Goal: Task Accomplishment & Management: Use online tool/utility

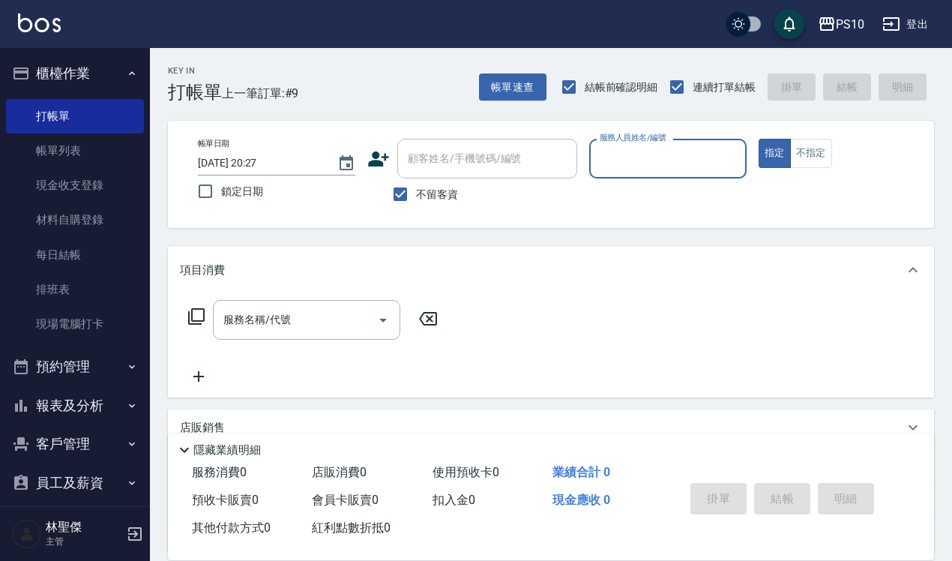
click at [652, 151] on input "服務人員姓名/編號" at bounding box center [668, 158] width 144 height 26
type input "CD-06"
type button "true"
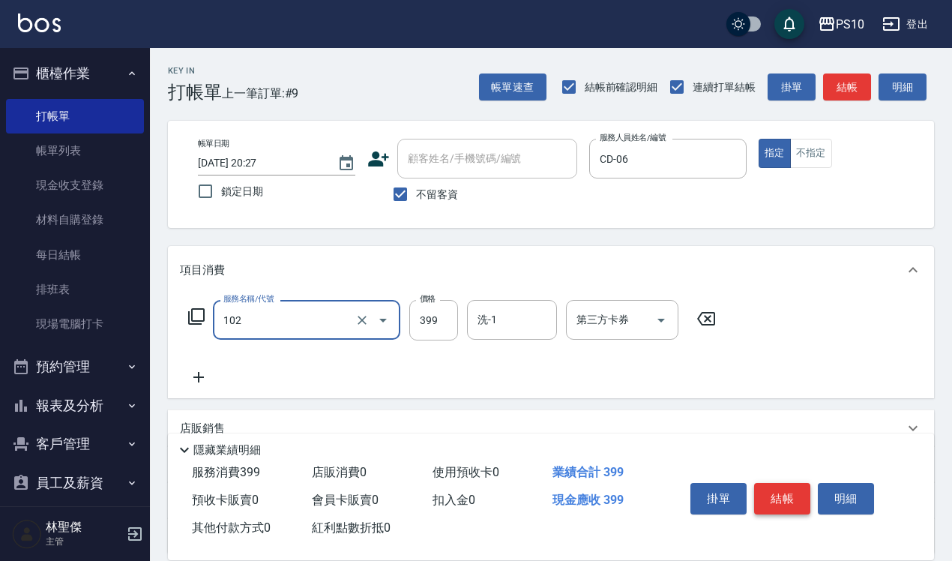
type input "SPA洗髮399(102)"
click at [782, 483] on button "結帳" at bounding box center [782, 498] width 56 height 31
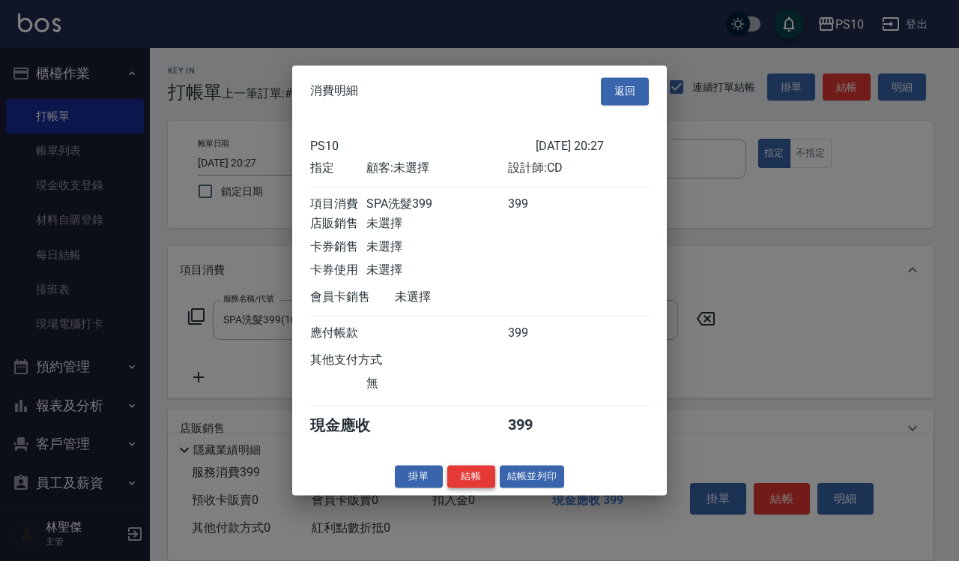
click at [470, 480] on button "結帳" at bounding box center [471, 476] width 48 height 23
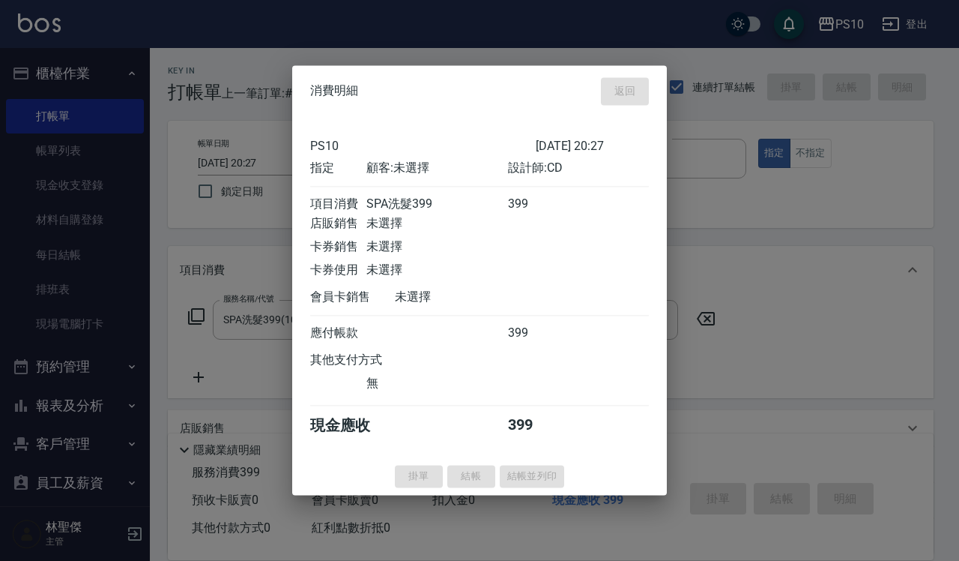
type input "[DATE] 21:36"
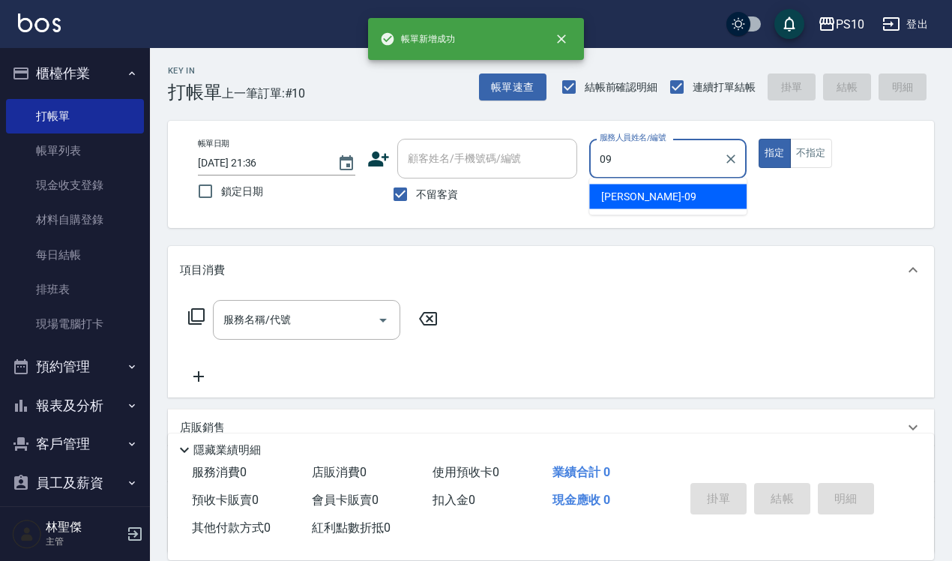
type input "[PERSON_NAME]-09"
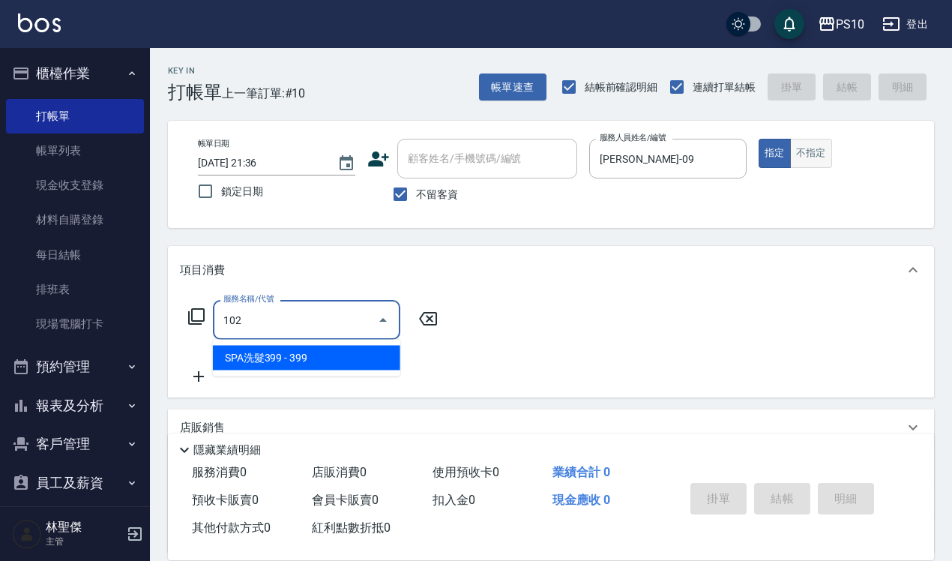
type input "102"
click at [812, 148] on button "不指定" at bounding box center [811, 153] width 42 height 29
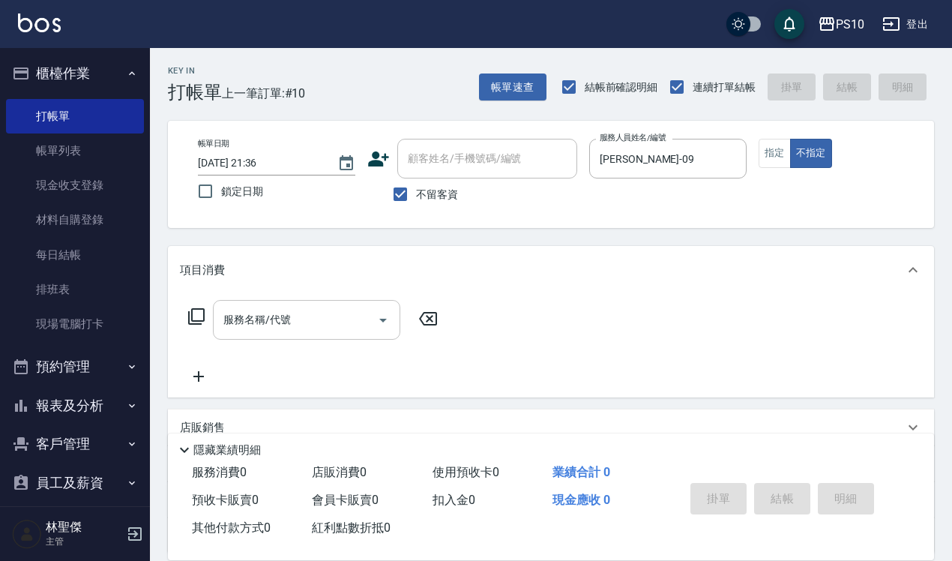
click at [257, 307] on input "服務名稱/代號" at bounding box center [295, 320] width 151 height 26
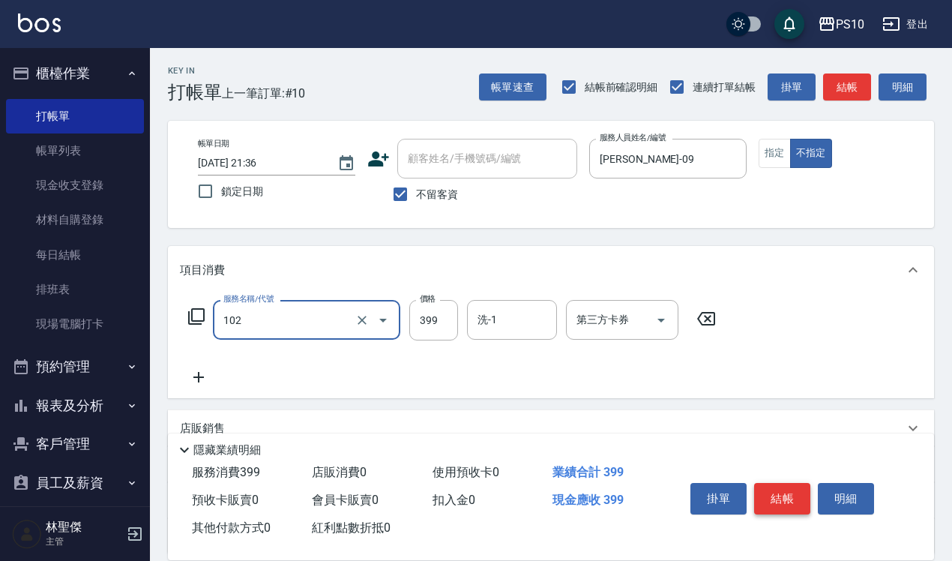
type input "SPA洗髮399(102)"
click at [769, 498] on button "結帳" at bounding box center [782, 498] width 56 height 31
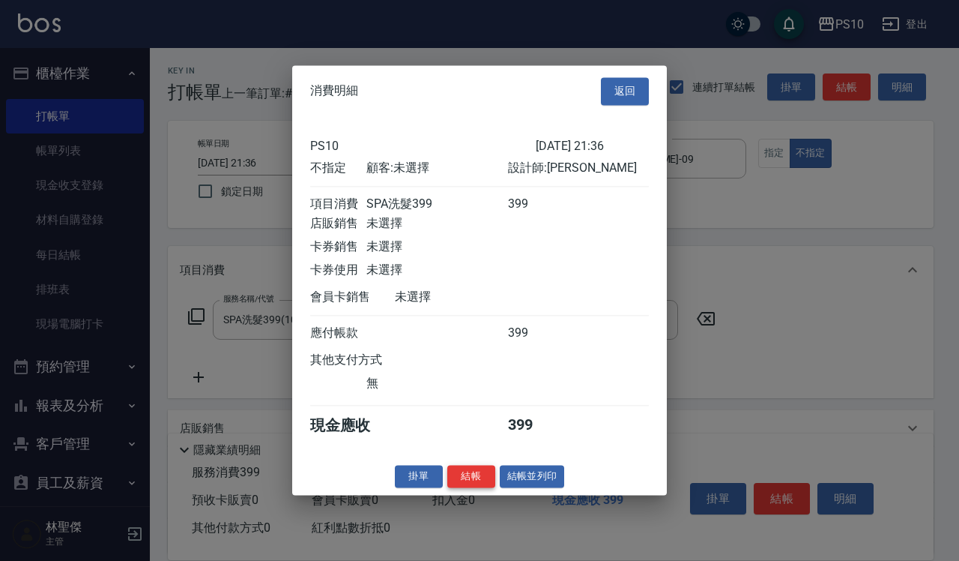
click at [471, 488] on button "結帳" at bounding box center [471, 476] width 48 height 23
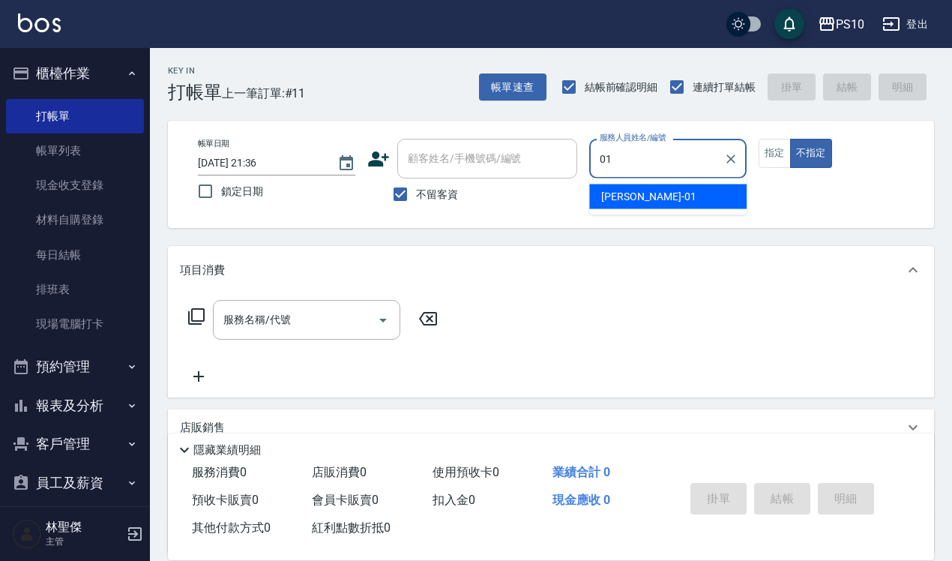
type input "01"
type button "false"
type input "[PERSON_NAME]-01"
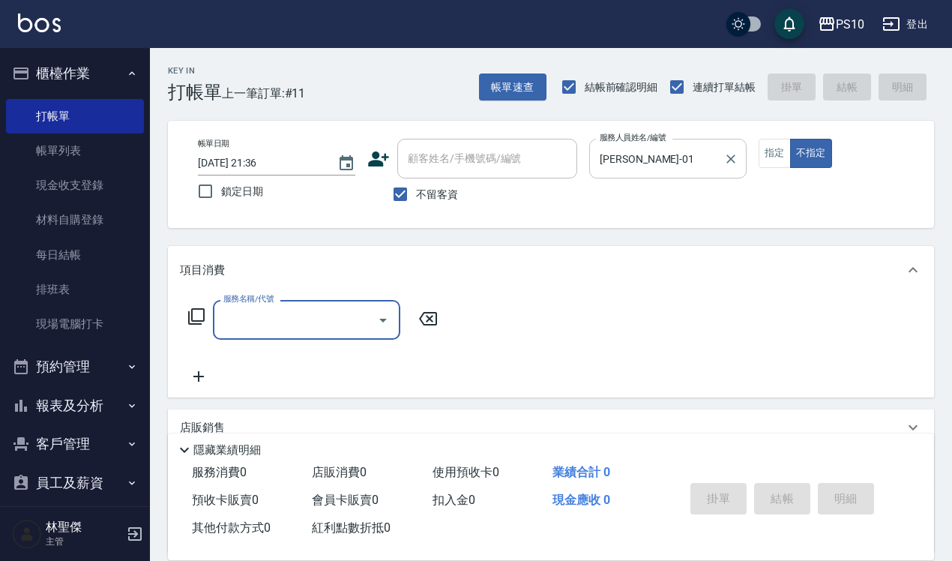
type input "3"
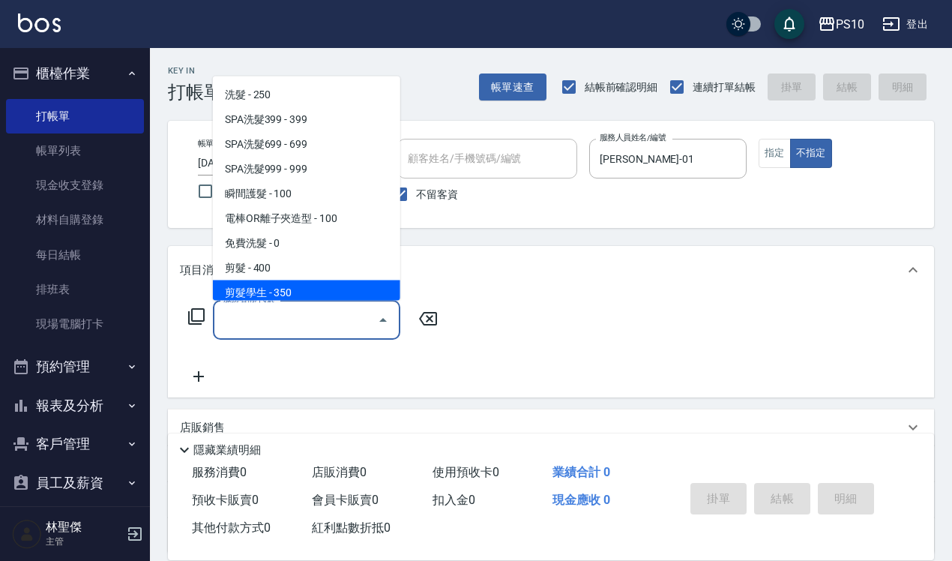
click at [196, 322] on icon at bounding box center [196, 316] width 18 height 18
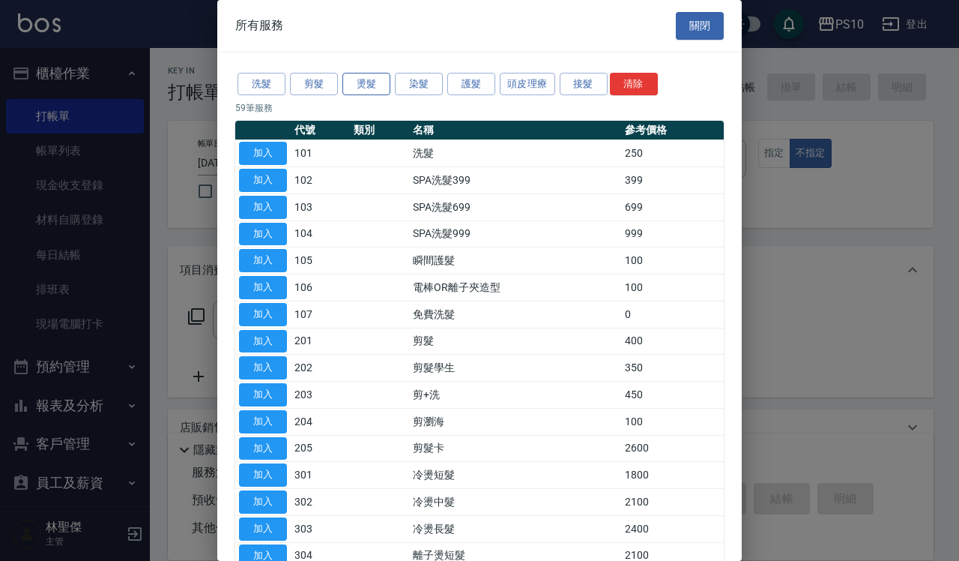
click at [365, 92] on button "燙髮" at bounding box center [367, 84] width 48 height 23
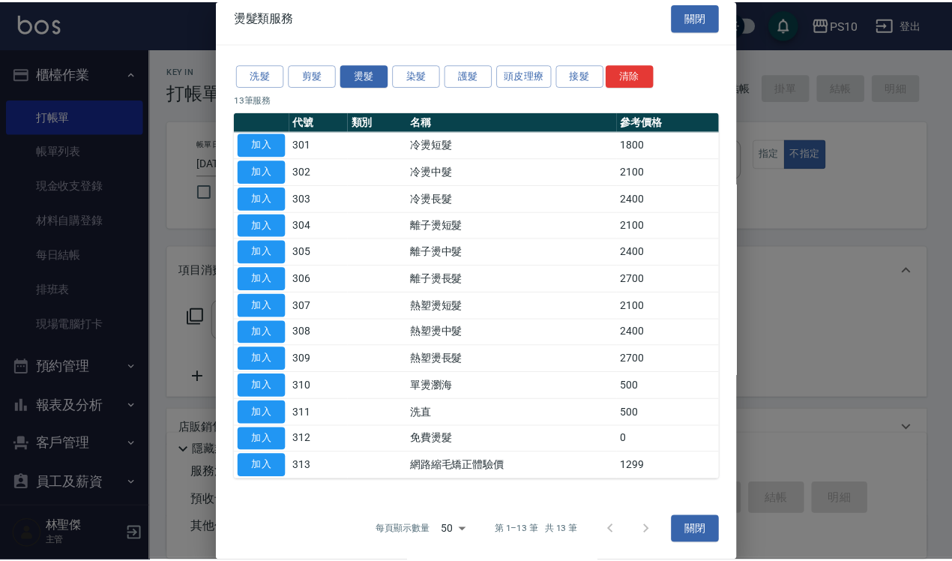
scroll to position [12, 0]
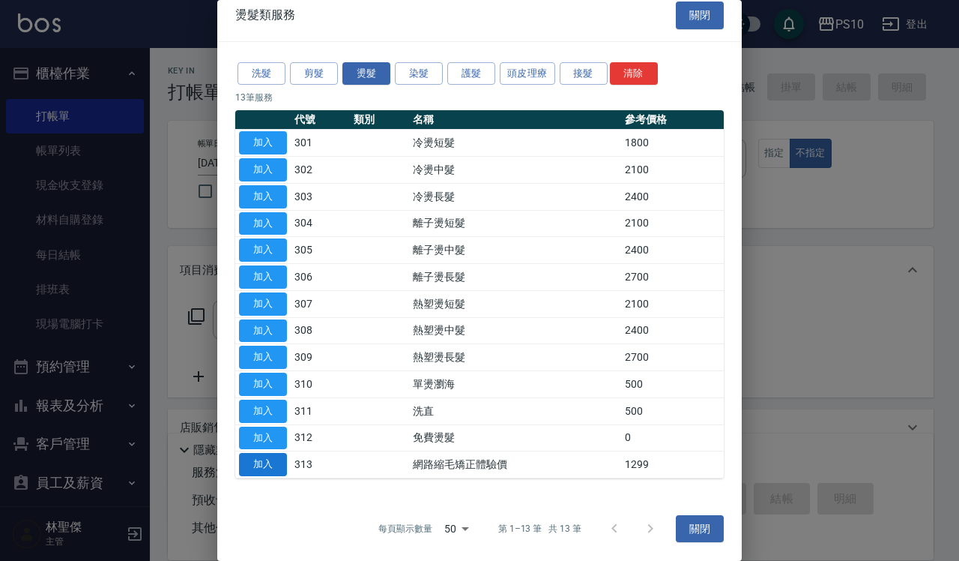
click at [267, 467] on button "加入" at bounding box center [263, 464] width 48 height 23
type input "網路縮毛矯正體驗價(313)"
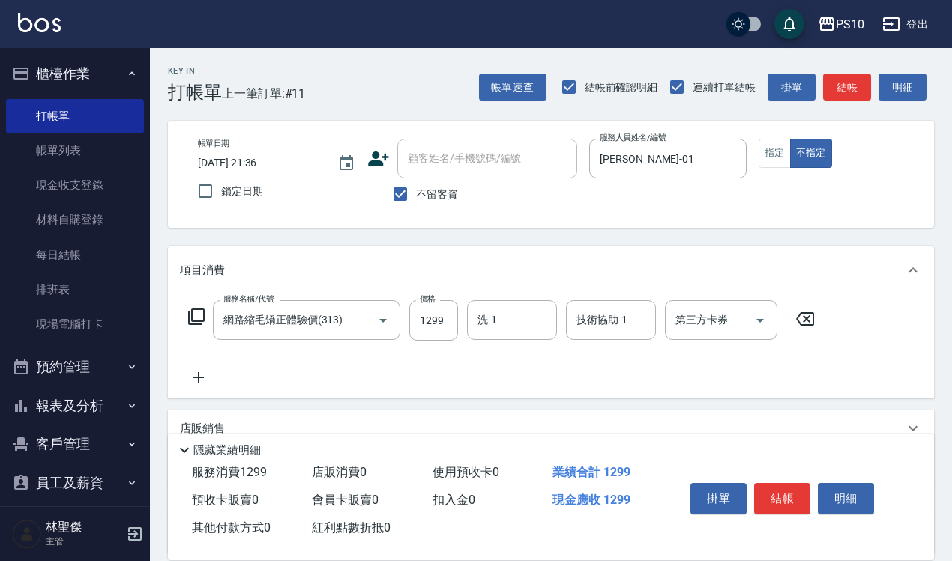
click at [782, 160] on button "指定" at bounding box center [775, 153] width 32 height 29
click at [787, 485] on button "結帳" at bounding box center [782, 498] width 56 height 31
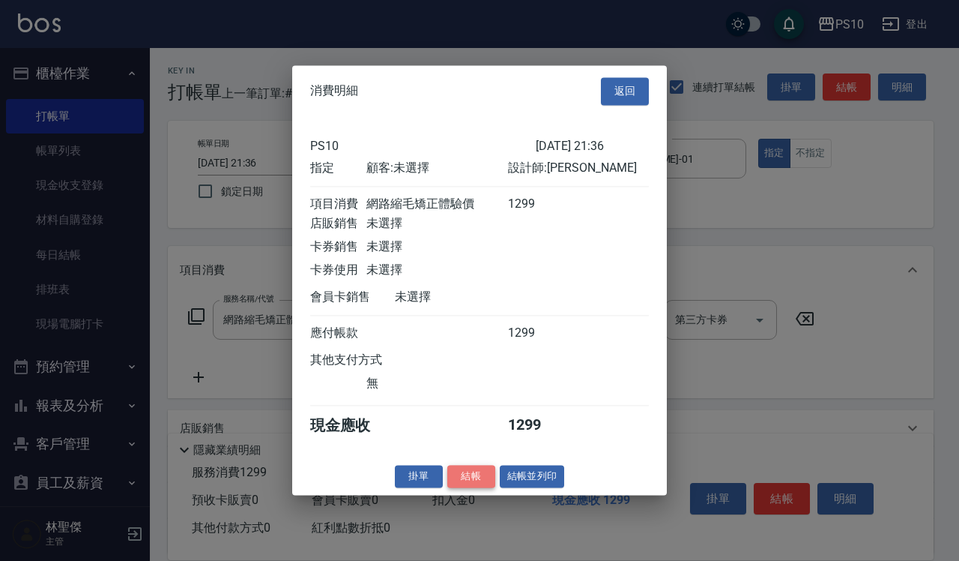
click at [477, 485] on button "結帳" at bounding box center [471, 476] width 48 height 23
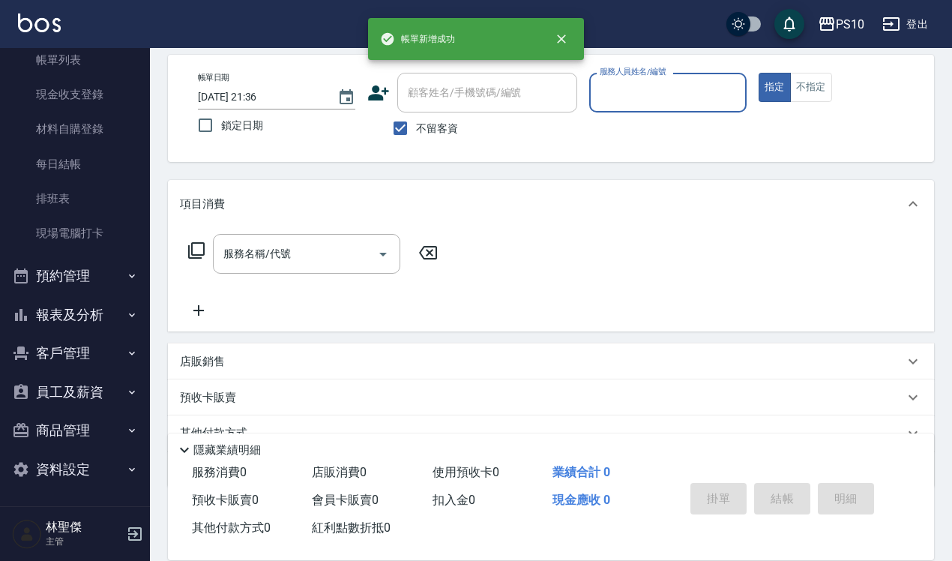
scroll to position [94, 0]
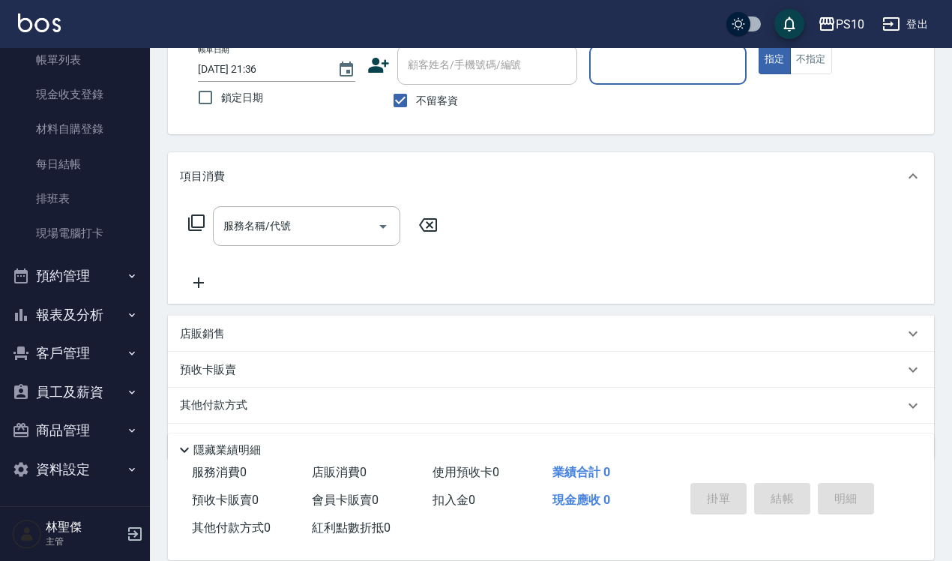
click at [97, 308] on button "報表及分析" at bounding box center [75, 314] width 138 height 39
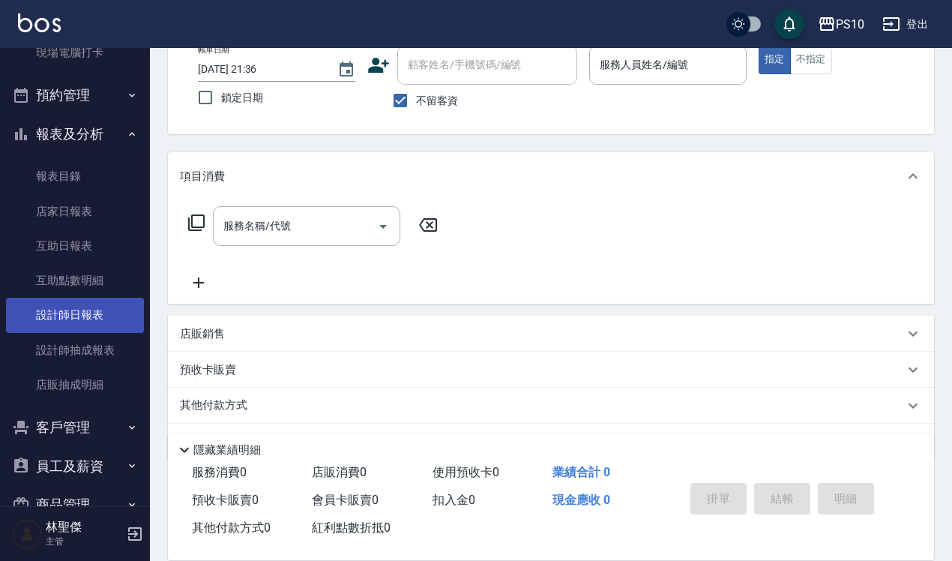
scroll to position [278, 0]
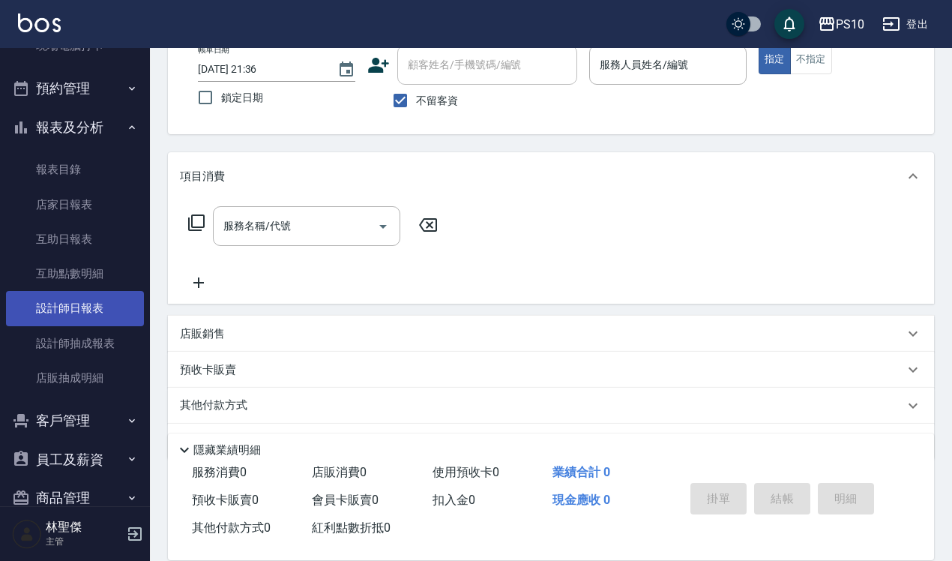
click at [106, 313] on link "設計師日報表" at bounding box center [75, 308] width 138 height 34
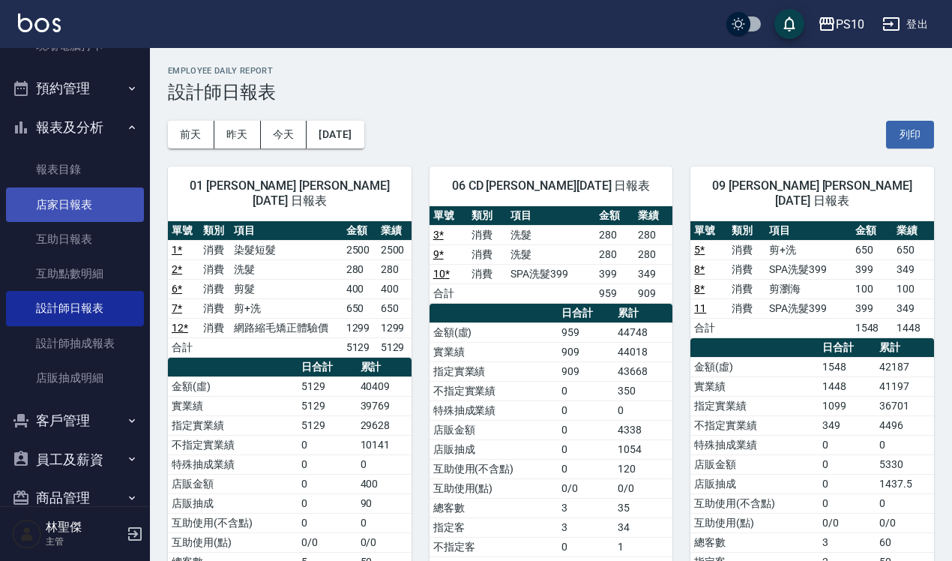
click at [96, 206] on link "店家日報表" at bounding box center [75, 204] width 138 height 34
